Goal: Transaction & Acquisition: Purchase product/service

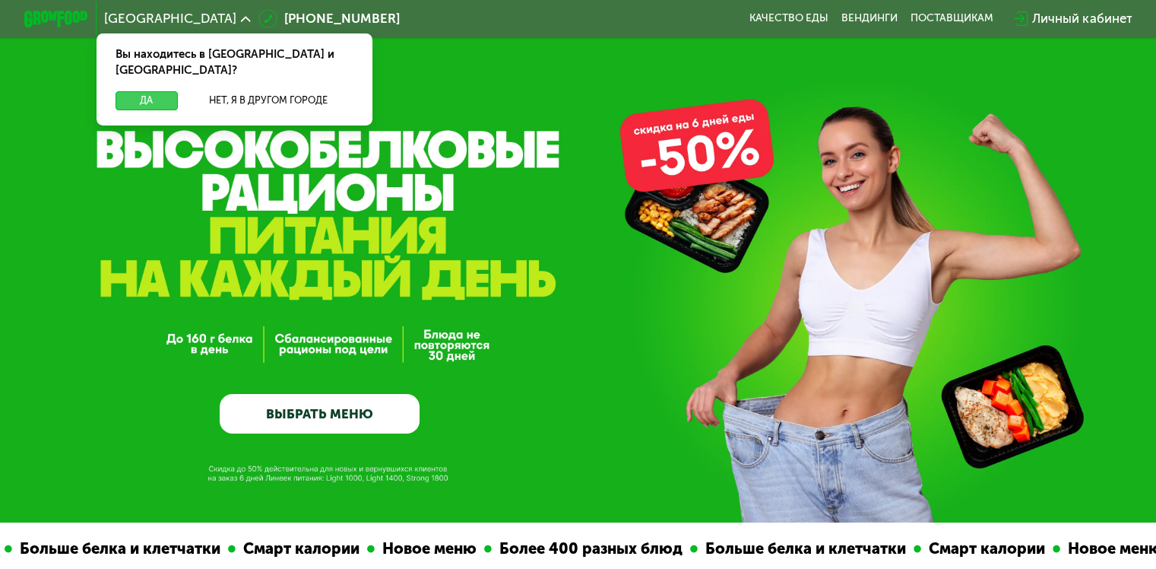
click at [154, 91] on button "Да" at bounding box center [147, 100] width 62 height 19
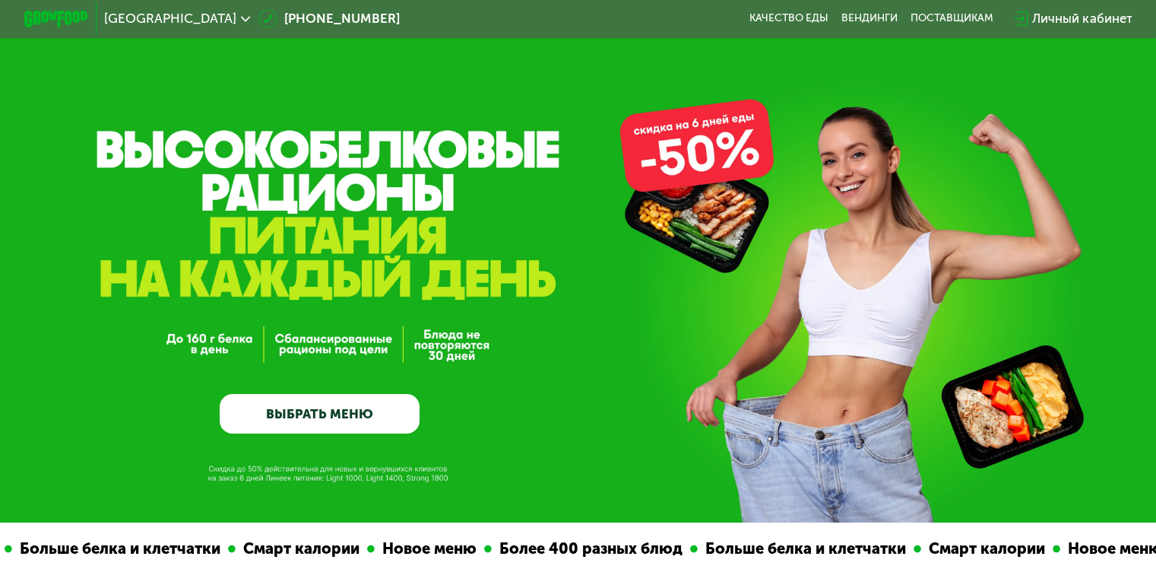
click at [377, 423] on link "ВЫБРАТЬ МЕНЮ" at bounding box center [320, 414] width 200 height 40
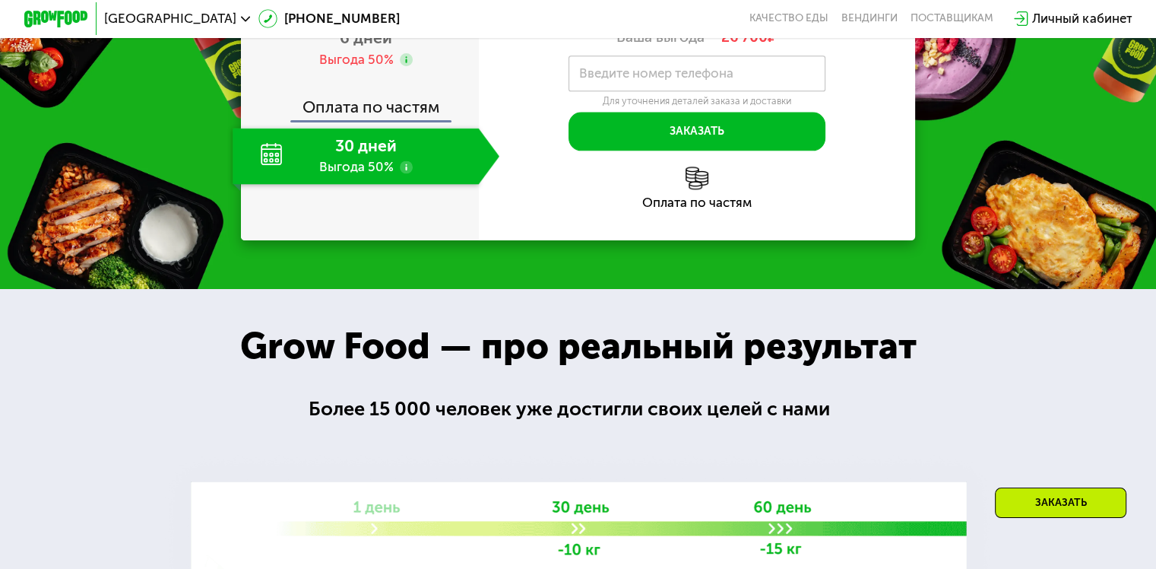
scroll to position [2010, 0]
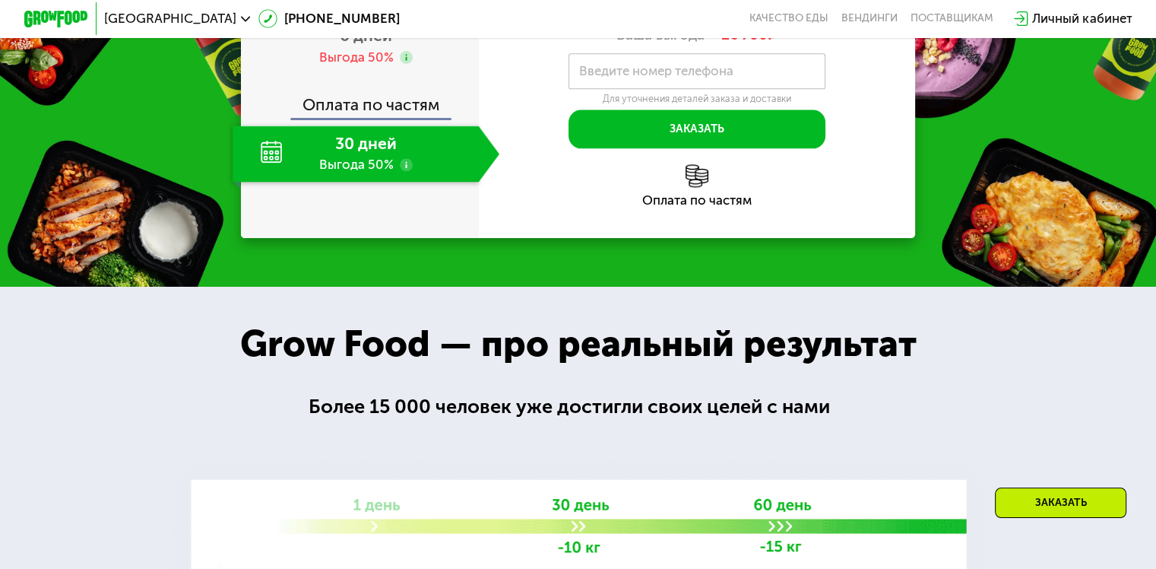
click at [1095, 28] on div "Личный кабинет" at bounding box center [1082, 18] width 100 height 19
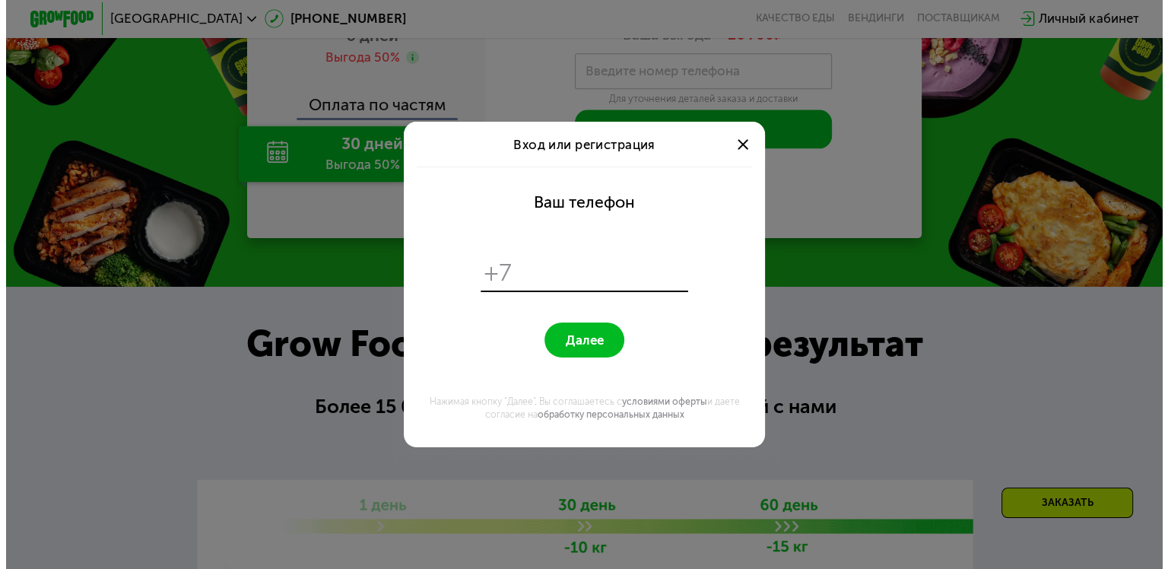
scroll to position [0, 0]
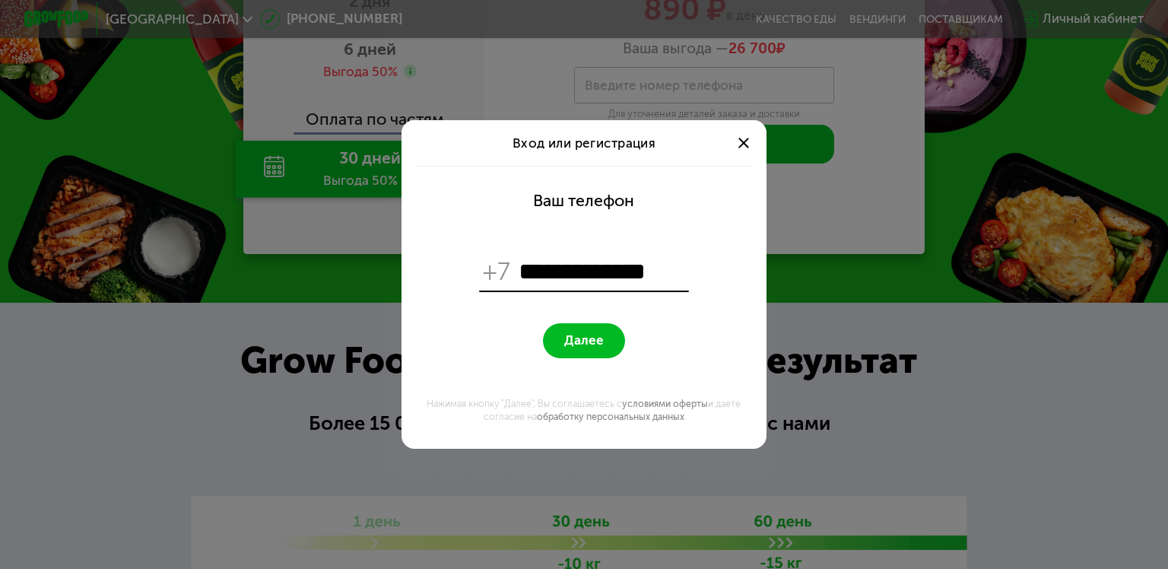
type input "**********"
click at [553, 325] on button "Далее" at bounding box center [583, 340] width 81 height 35
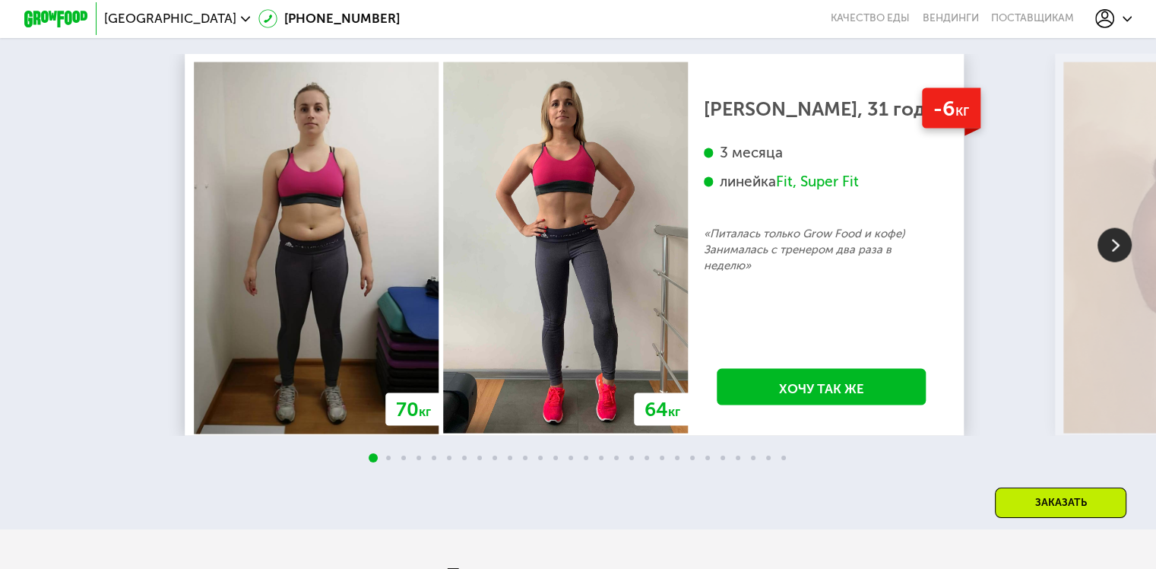
scroll to position [3074, 0]
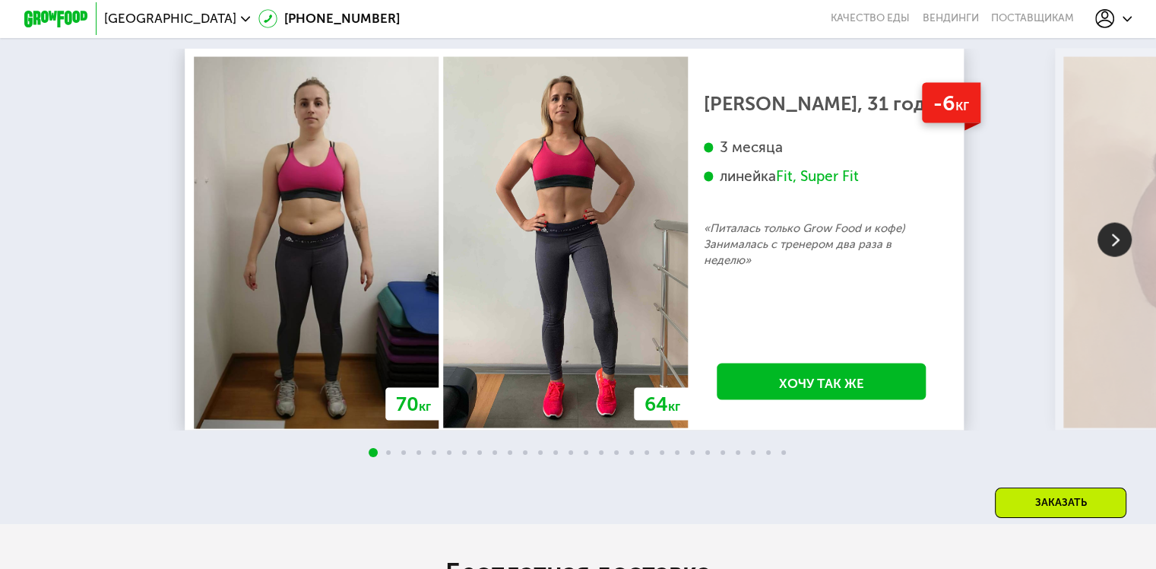
click at [1118, 257] on img at bounding box center [1115, 240] width 34 height 34
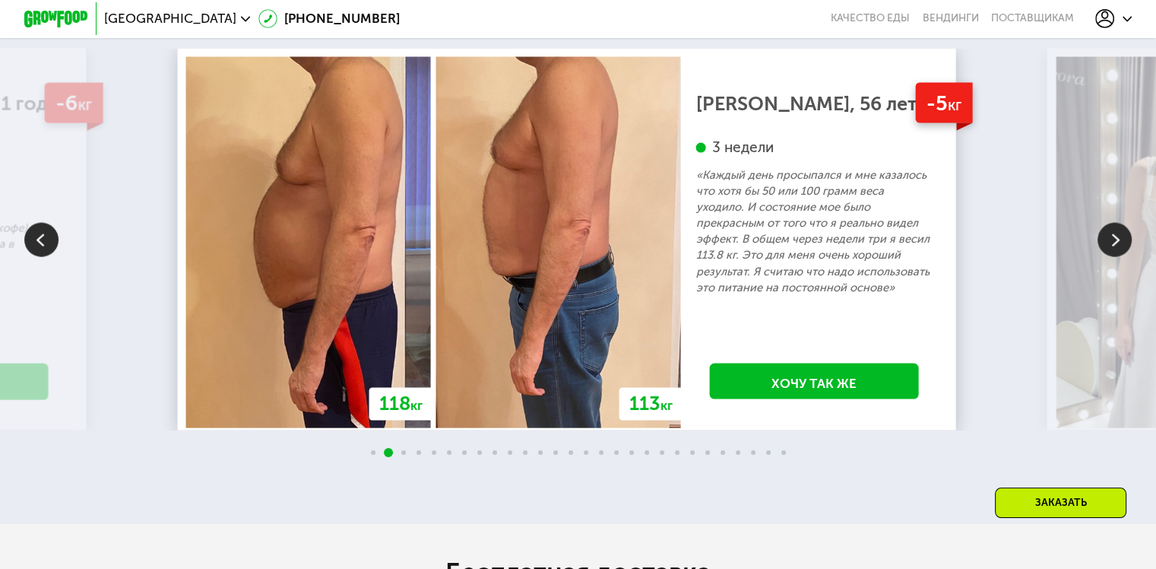
click at [1118, 257] on img at bounding box center [1115, 240] width 34 height 34
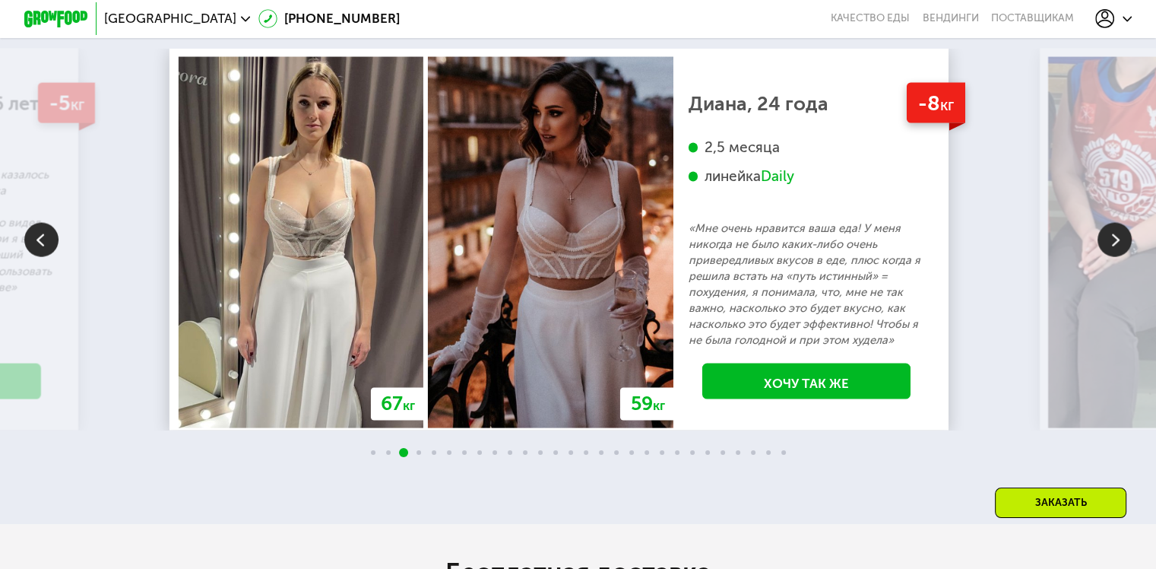
click at [50, 255] on img at bounding box center [41, 240] width 34 height 34
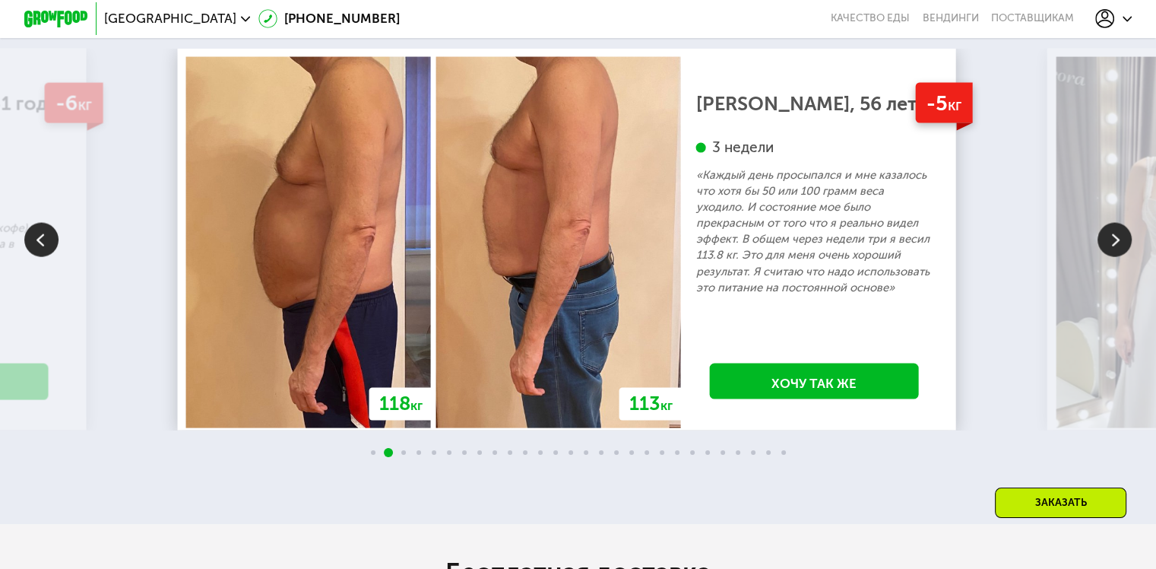
click at [1104, 255] on img at bounding box center [1115, 240] width 34 height 34
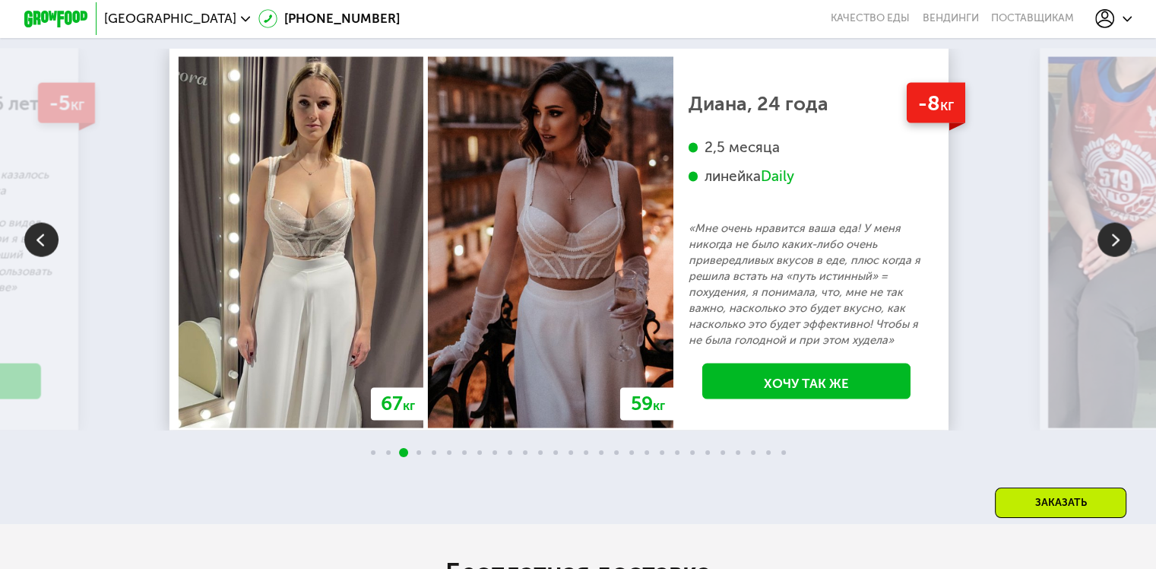
click at [1104, 255] on img at bounding box center [1115, 240] width 34 height 34
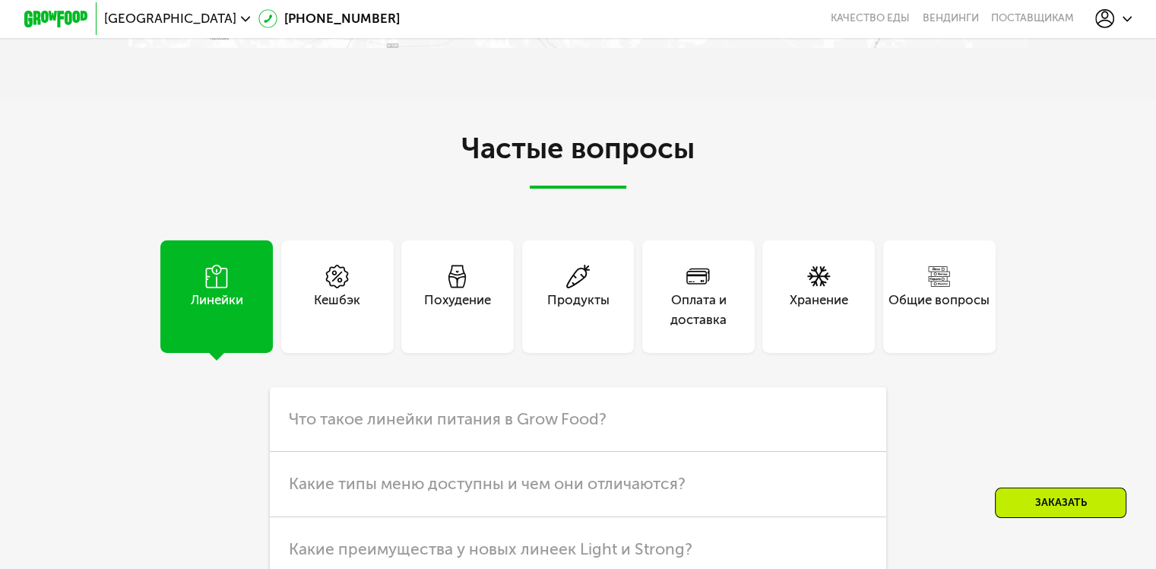
scroll to position [4135, 0]
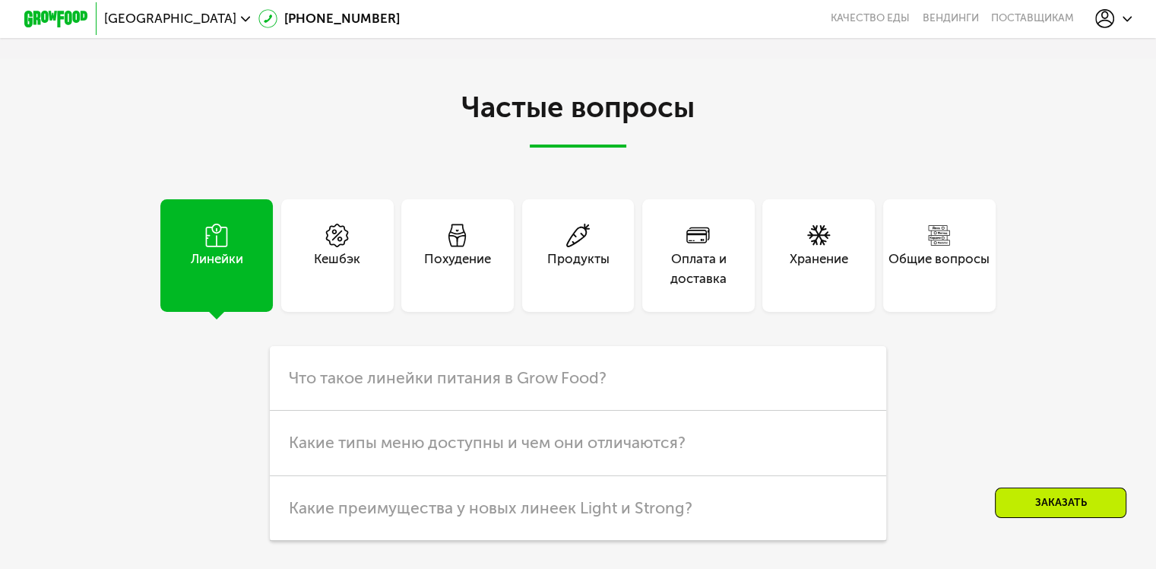
click at [712, 312] on div "Оплата и доставка" at bounding box center [698, 255] width 113 height 113
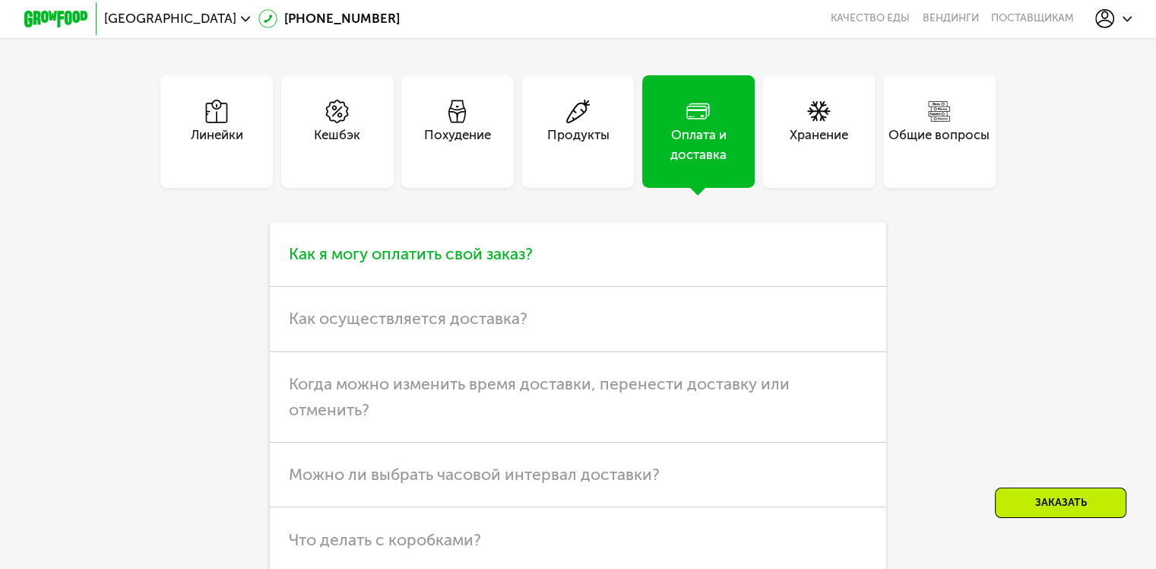
scroll to position [4287, 0]
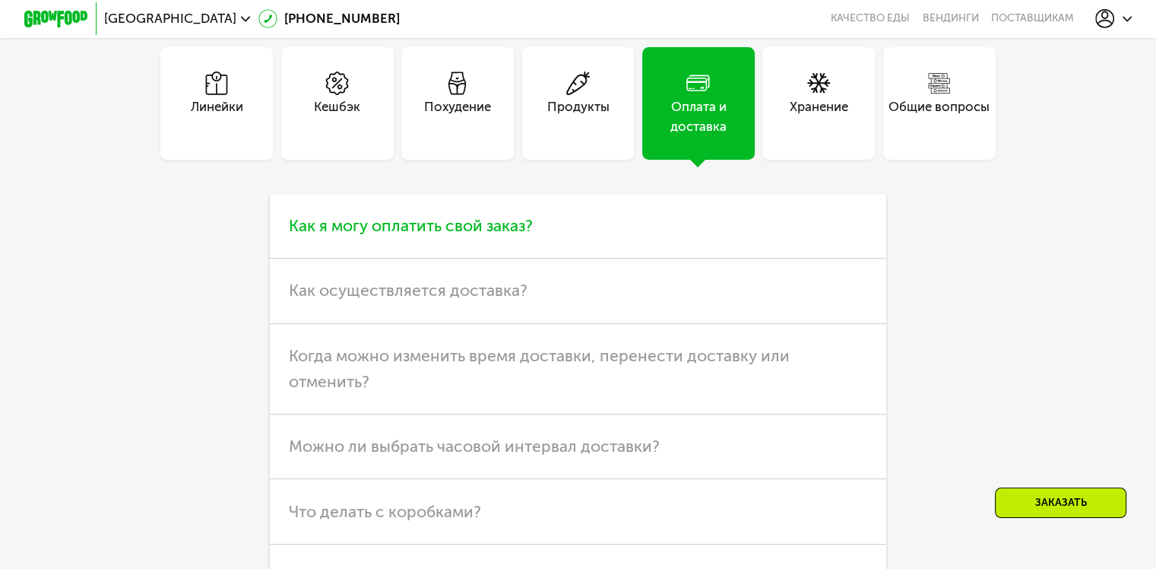
click at [541, 258] on h3 "Как я могу оплатить свой заказ?" at bounding box center [578, 226] width 617 height 65
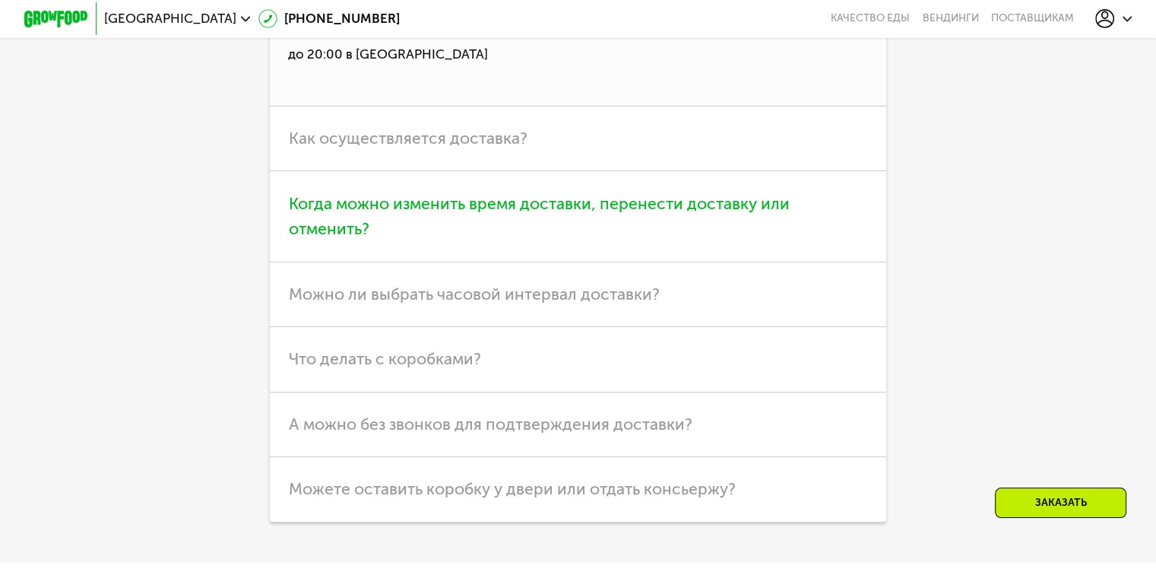
scroll to position [4667, 0]
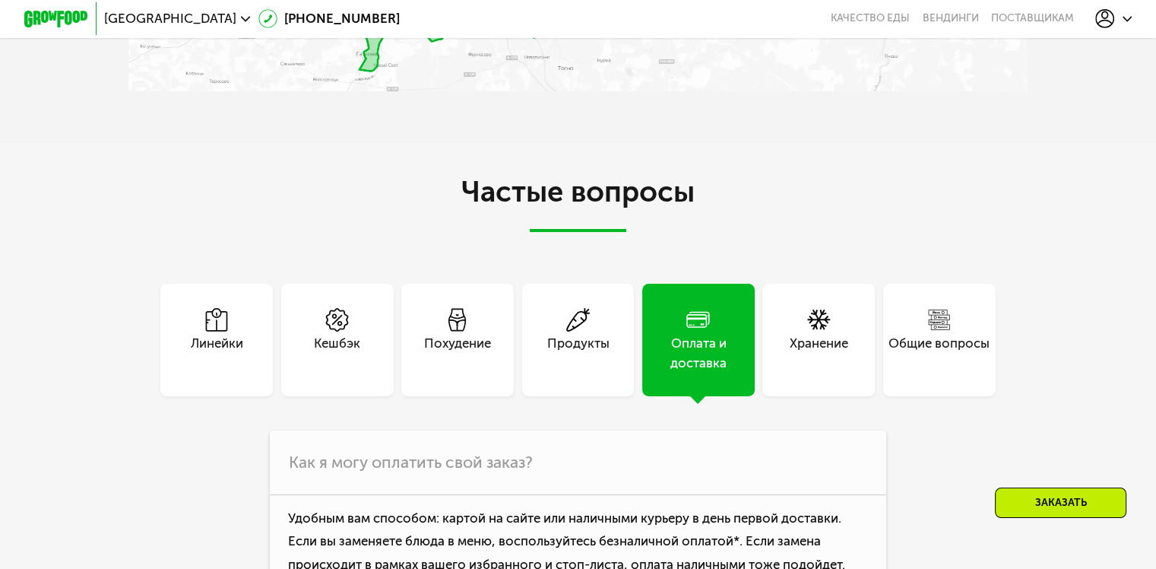
drag, startPoint x: 189, startPoint y: 407, endPoint x: 195, endPoint y: 319, distance: 88.4
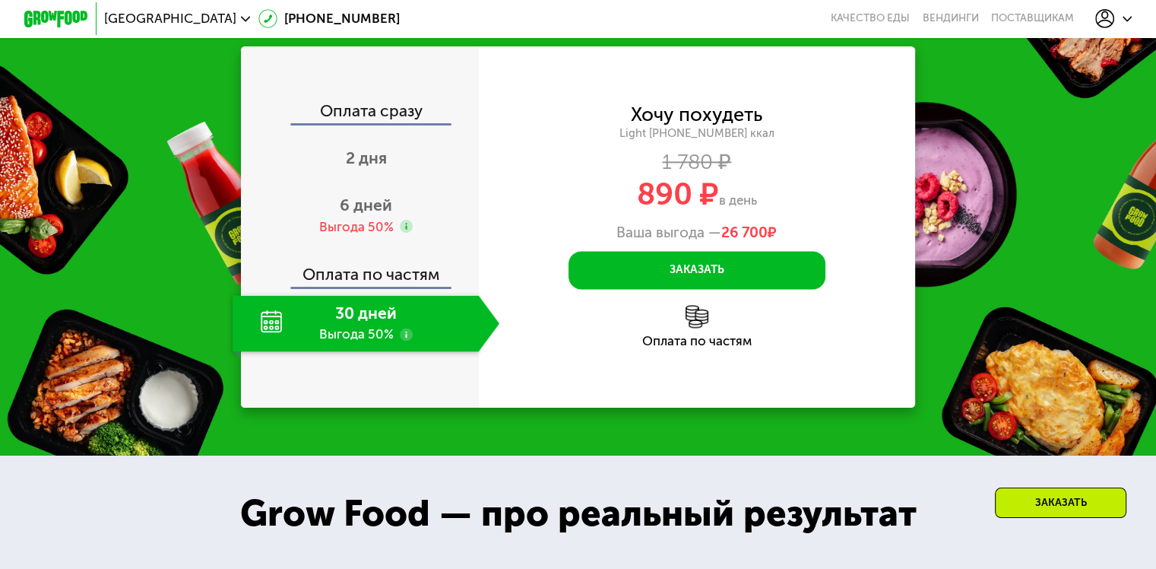
scroll to position [1974, 0]
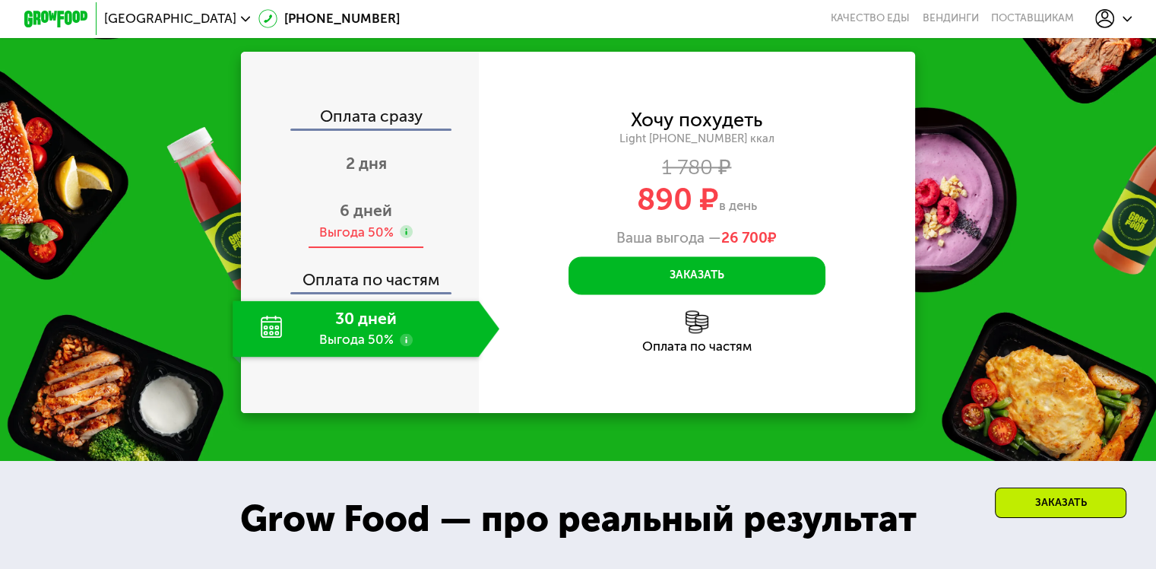
click at [398, 235] on div "6 дней Выгода 50%" at bounding box center [366, 221] width 267 height 56
